Goal: Information Seeking & Learning: Understand process/instructions

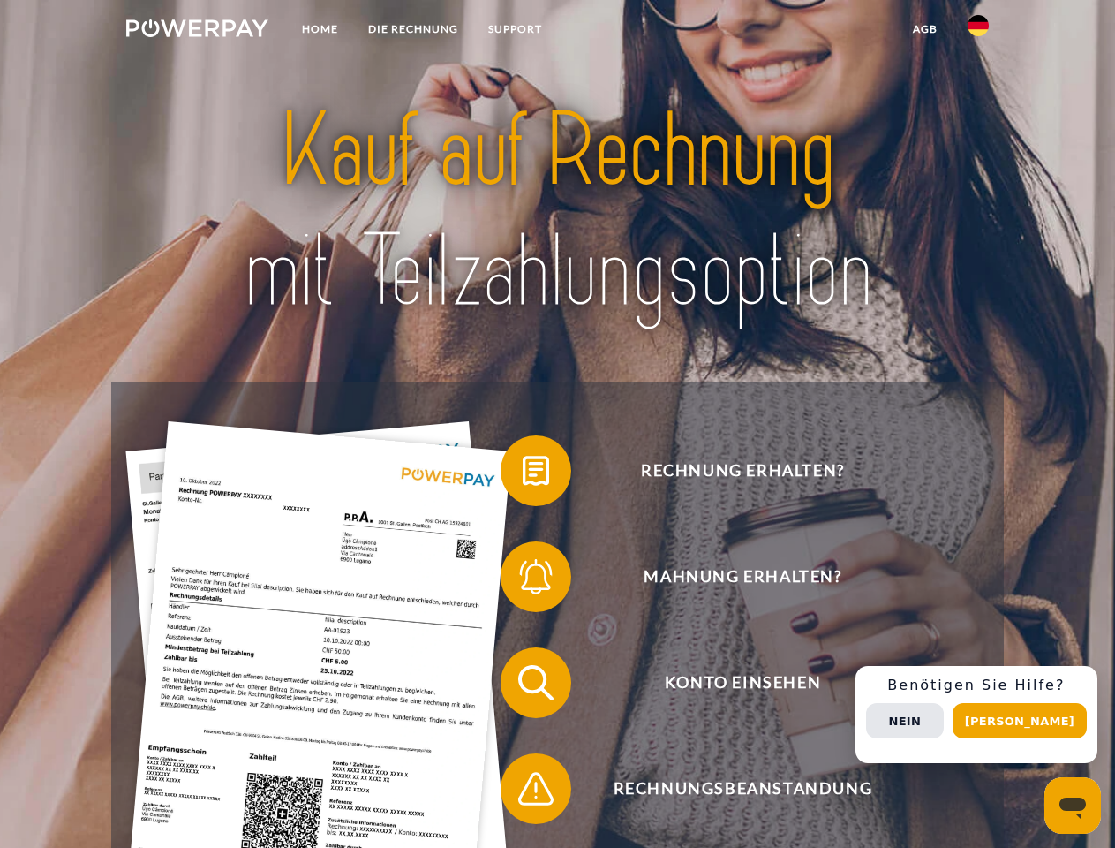
click at [197, 31] on img at bounding box center [197, 28] width 142 height 18
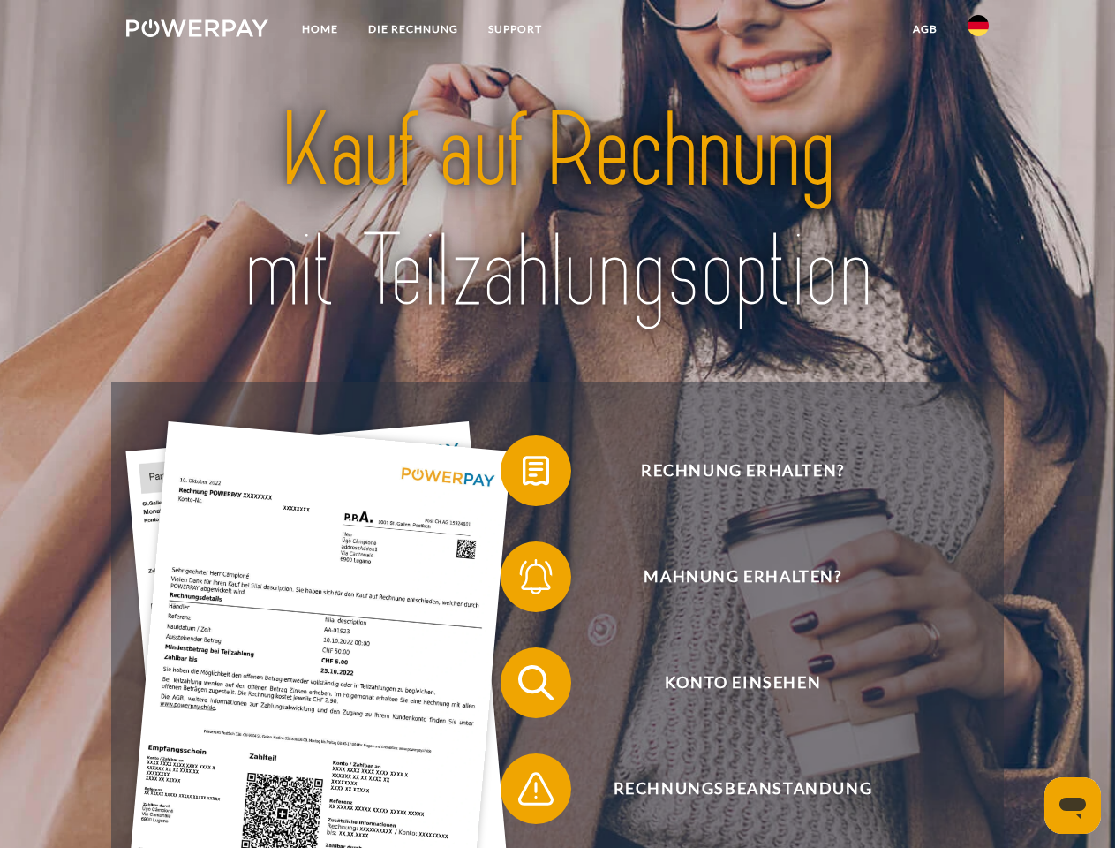
click at [978, 31] on img at bounding box center [978, 25] width 21 height 21
click at [924, 29] on link "agb" at bounding box center [925, 29] width 55 height 32
click at [523, 474] on span at bounding box center [509, 470] width 88 height 88
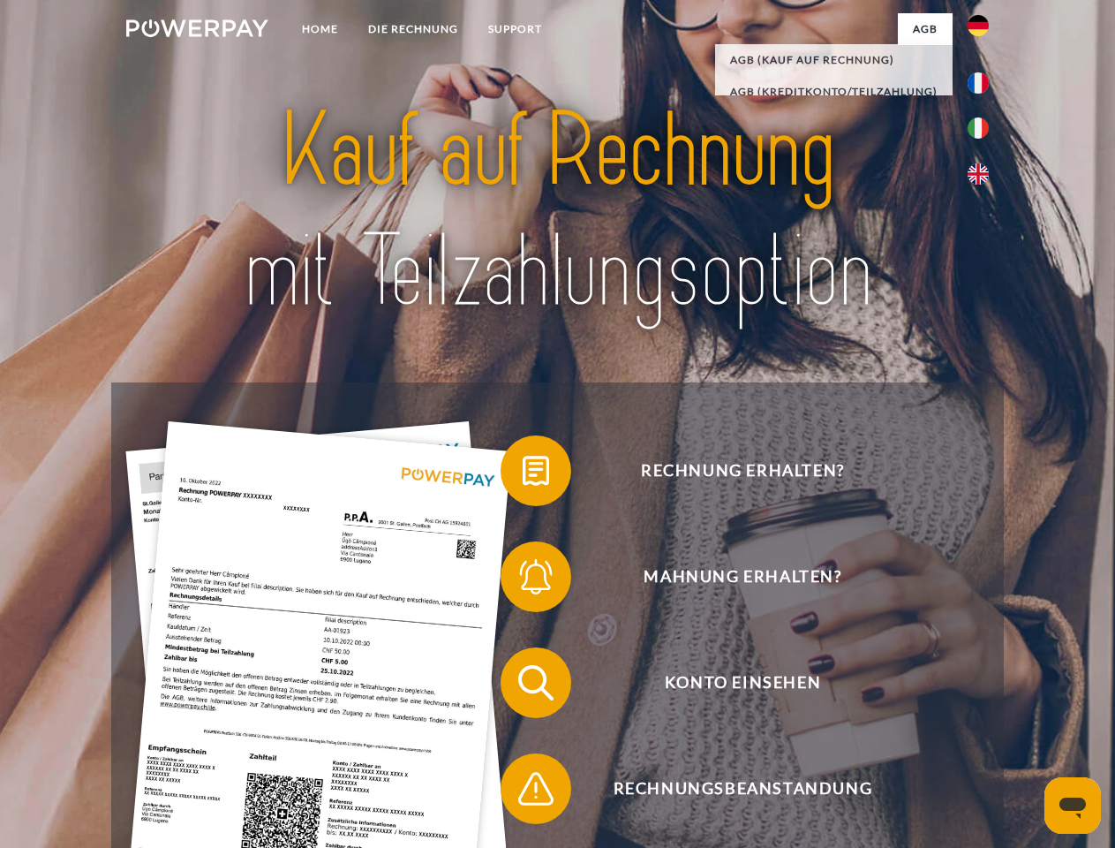
click at [523, 580] on span at bounding box center [509, 576] width 88 height 88
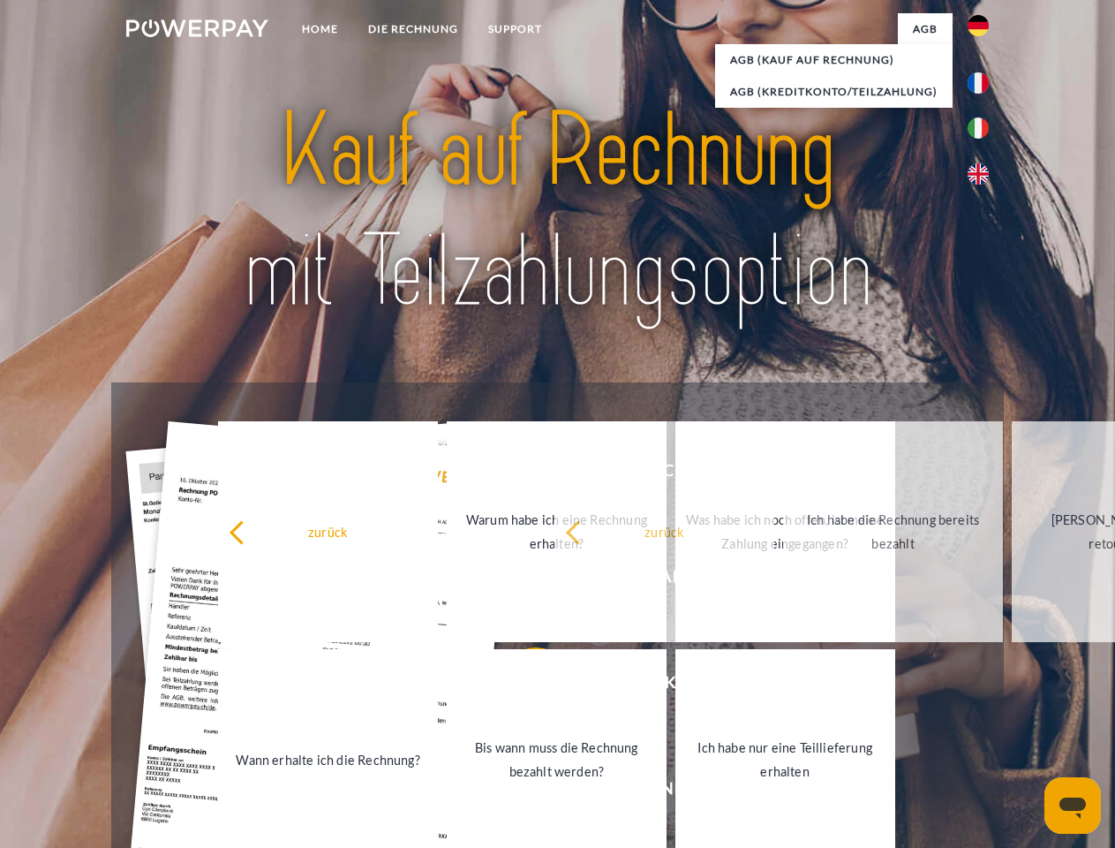
click at [523, 686] on link "Bis wann muss die Rechnung bezahlt werden?" at bounding box center [557, 759] width 220 height 221
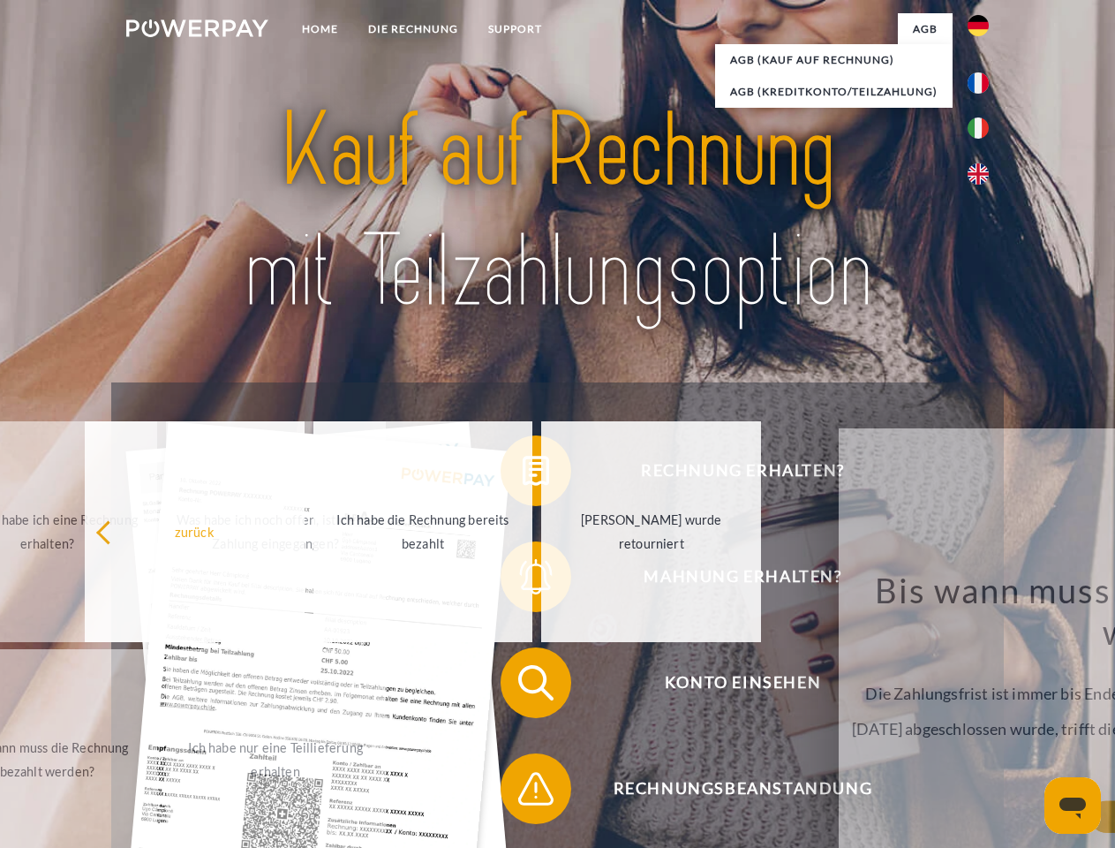
click at [523, 792] on span at bounding box center [509, 788] width 88 height 88
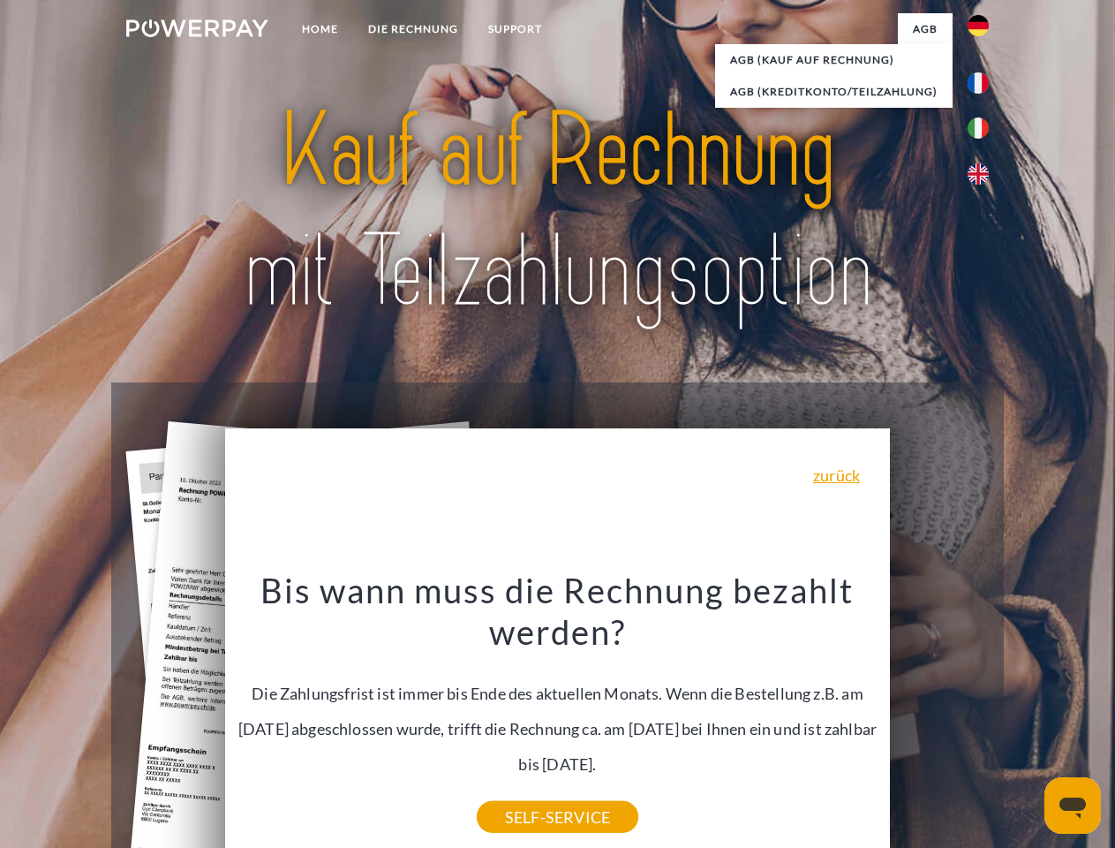
click at [983, 714] on div "Rechnung erhalten? Mahnung erhalten? Konto einsehen" at bounding box center [557, 735] width 892 height 706
click at [939, 718] on span "Konto einsehen" at bounding box center [742, 682] width 433 height 71
click at [1026, 720] on header "Home DIE RECHNUNG SUPPORT" at bounding box center [557, 609] width 1115 height 1219
